Goal: Task Accomplishment & Management: Use online tool/utility

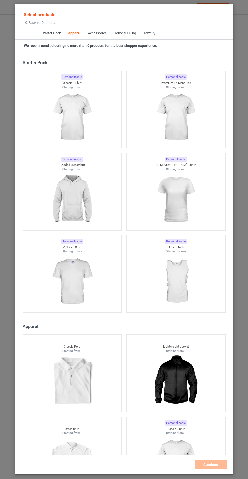
scroll to position [270, 0]
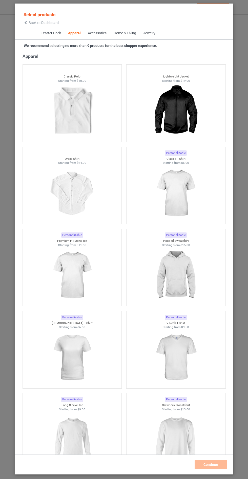
click at [201, 250] on div at bounding box center [175, 275] width 99 height 57
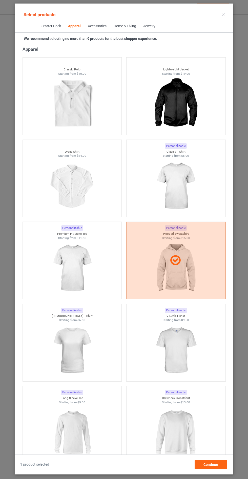
scroll to position [29, 0]
click at [211, 464] on span "Continue" at bounding box center [210, 465] width 15 height 4
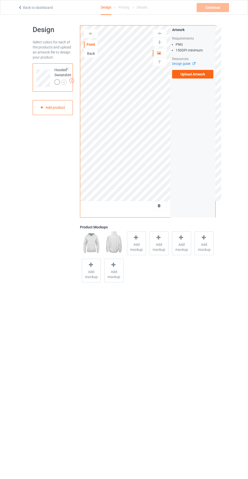
click at [94, 55] on div "Back" at bounding box center [91, 53] width 14 height 5
click at [204, 76] on label "Upload Artwork" at bounding box center [192, 74] width 41 height 9
click at [0, 0] on input "Upload Artwork" at bounding box center [0, 0] width 0 height 0
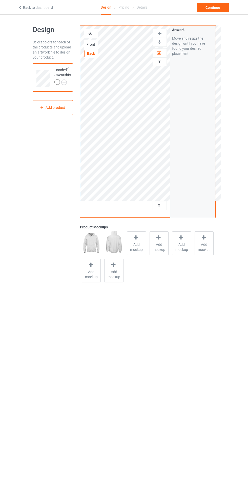
click at [139, 239] on div at bounding box center [136, 238] width 7 height 7
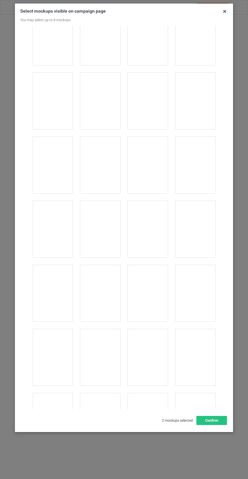
scroll to position [3935, 0]
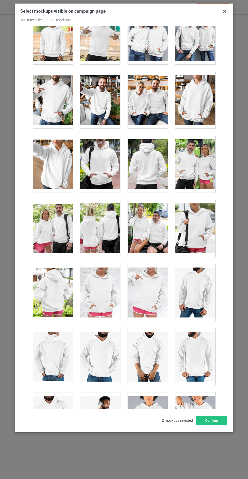
click at [147, 156] on div at bounding box center [148, 164] width 40 height 57
click at [221, 425] on button "Confirm" at bounding box center [211, 420] width 31 height 9
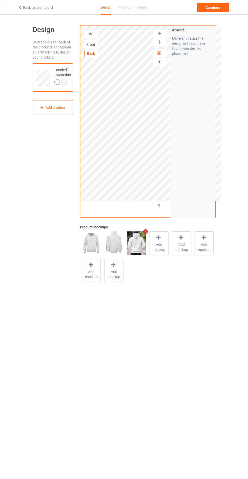
click at [0, 0] on img at bounding box center [0, 0] width 0 height 0
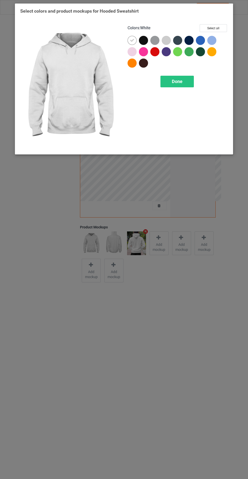
click at [143, 37] on div at bounding box center [143, 40] width 9 height 9
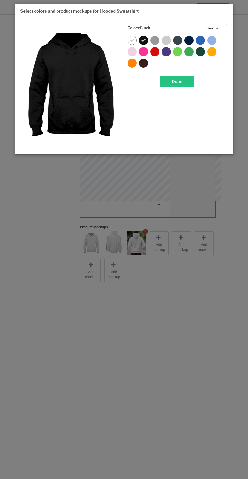
click at [191, 40] on div at bounding box center [188, 40] width 9 height 9
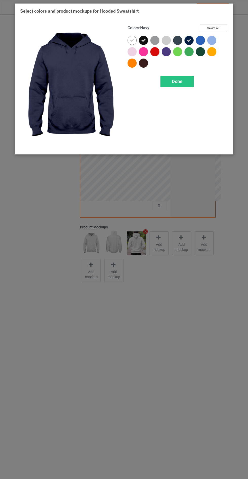
click at [177, 40] on div at bounding box center [177, 40] width 9 height 9
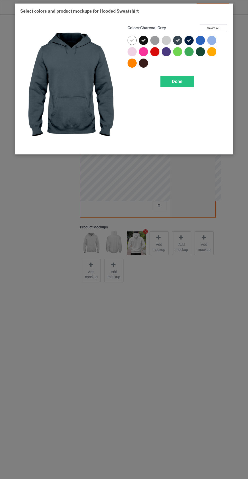
click at [145, 67] on div at bounding box center [144, 64] width 11 height 11
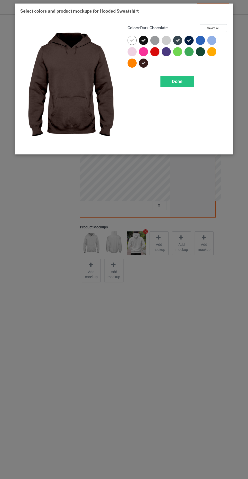
click at [202, 57] on div at bounding box center [200, 52] width 11 height 11
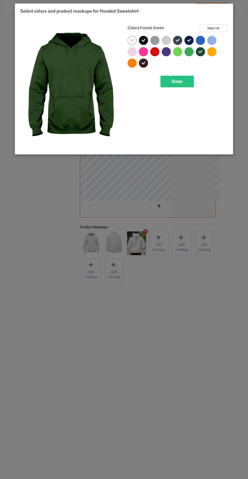
click at [190, 81] on div "Done" at bounding box center [176, 82] width 33 height 12
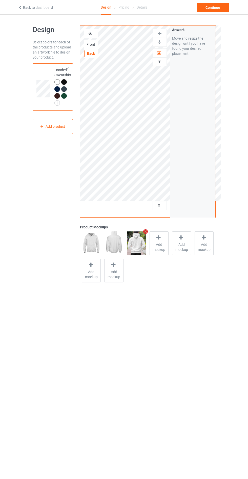
click at [91, 36] on div at bounding box center [91, 33] width 14 height 5
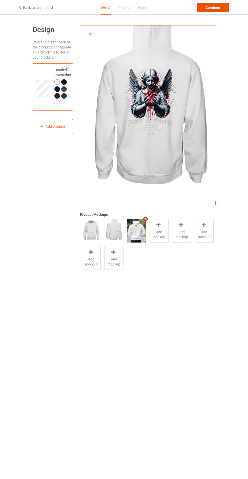
click at [214, 8] on div "Continue" at bounding box center [212, 7] width 32 height 9
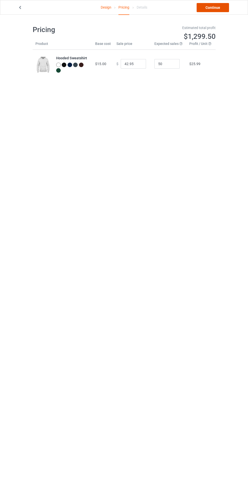
click at [220, 9] on link "Continue" at bounding box center [212, 7] width 32 height 9
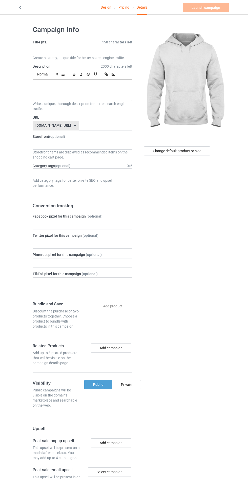
click at [99, 49] on input "text" at bounding box center [83, 51] width 100 height 10
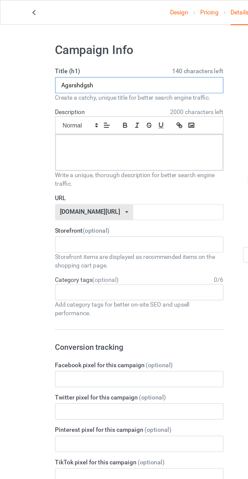
type input "Agsrshdgsh"
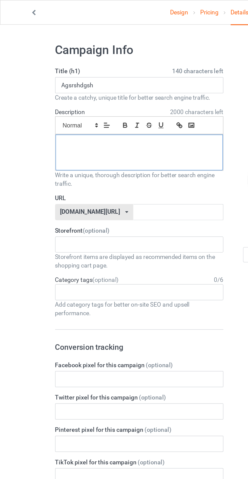
click at [74, 95] on div at bounding box center [82, 90] width 99 height 21
click at [94, 125] on input "text" at bounding box center [105, 126] width 53 height 10
type input "Rgff"
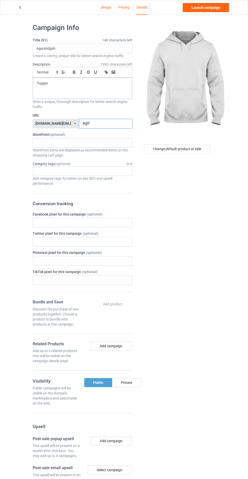
scroll to position [3, 0]
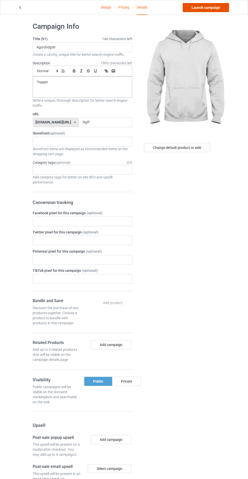
click at [215, 8] on link "Launch campaign" at bounding box center [205, 7] width 46 height 9
